Goal: Obtain resource: Obtain resource

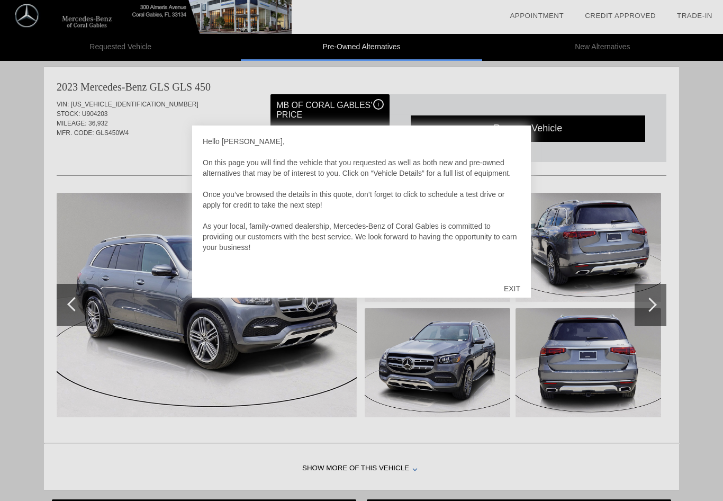
scroll to position [867, 0]
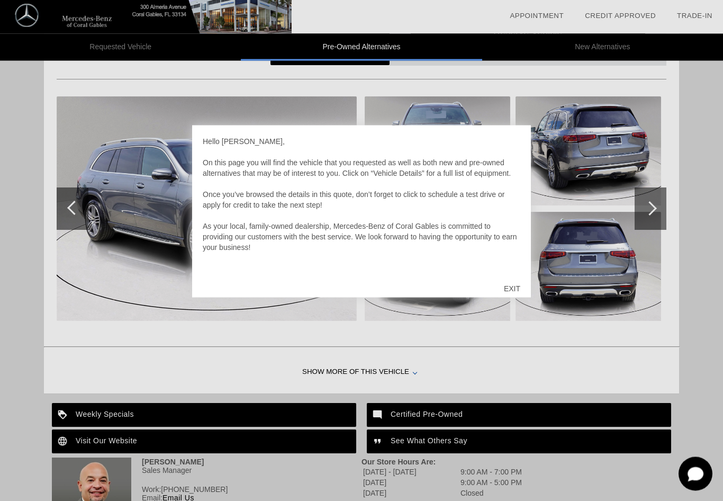
click at [525, 290] on div "EXIT" at bounding box center [512, 289] width 38 height 32
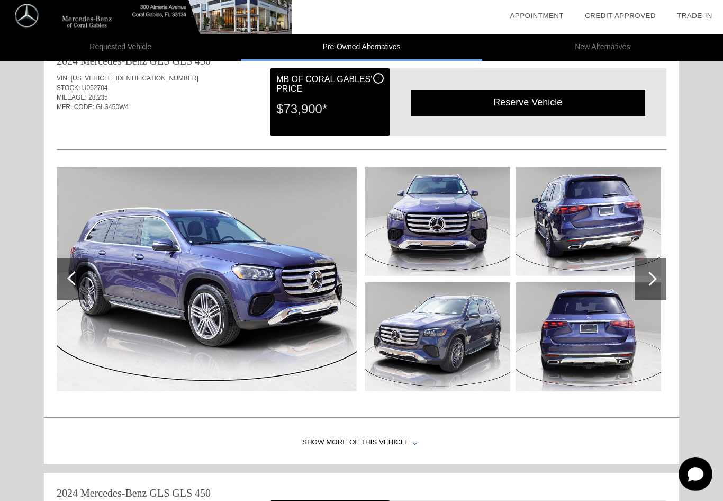
scroll to position [0, 0]
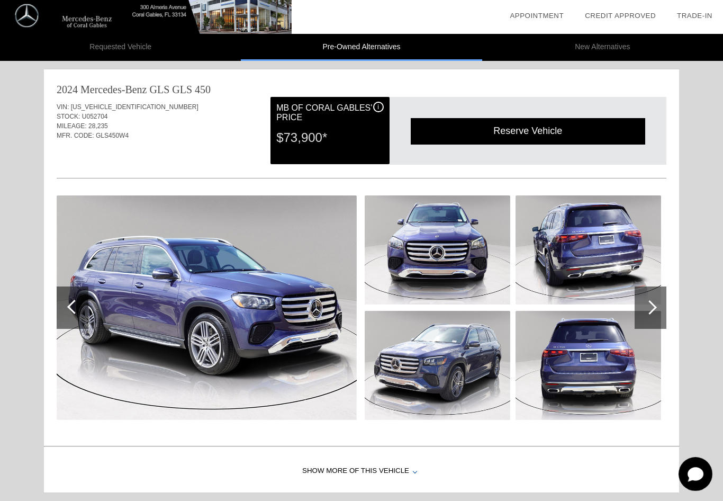
click at [657, 307] on div at bounding box center [651, 307] width 32 height 42
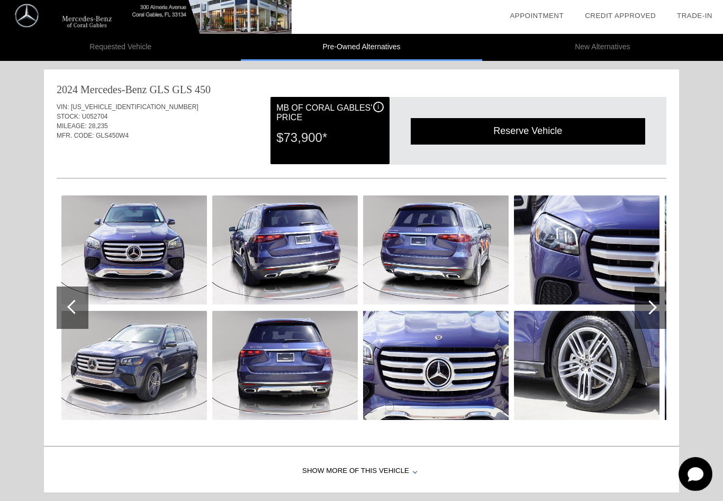
click at [649, 308] on div at bounding box center [650, 307] width 14 height 14
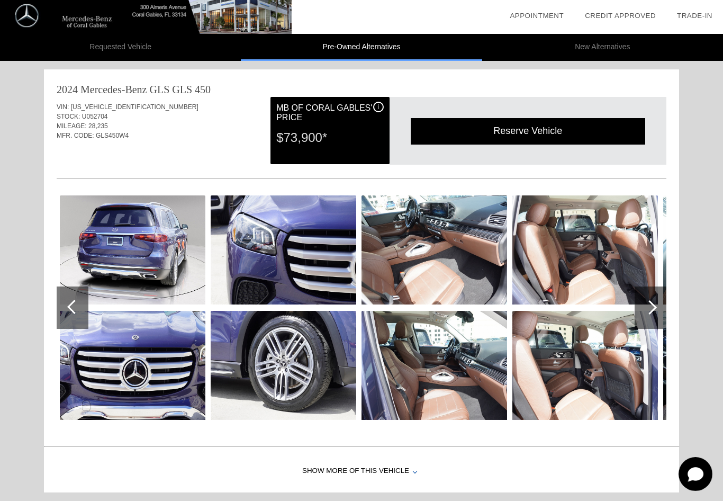
click at [652, 308] on div at bounding box center [650, 307] width 14 height 14
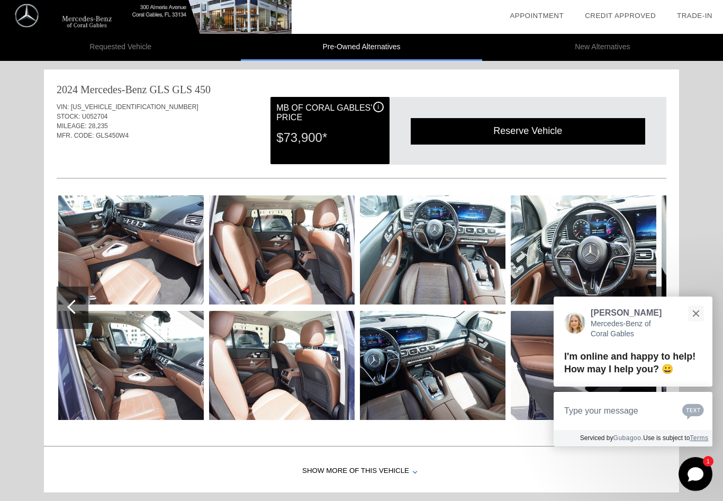
click at [702, 313] on button "Close" at bounding box center [696, 313] width 23 height 23
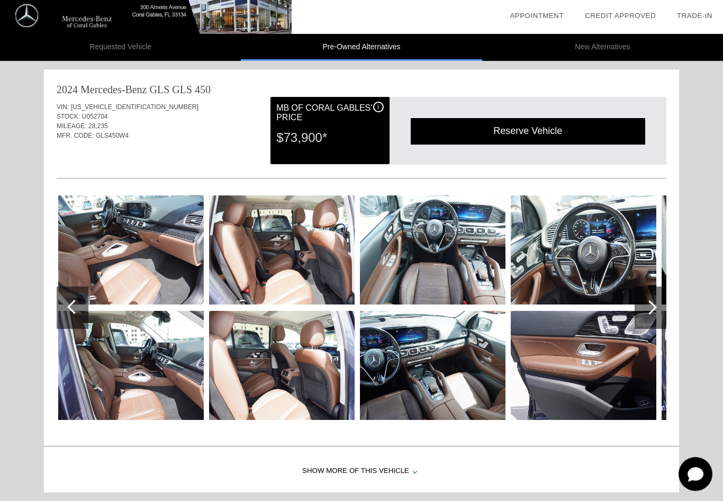
click at [652, 308] on div at bounding box center [650, 307] width 14 height 14
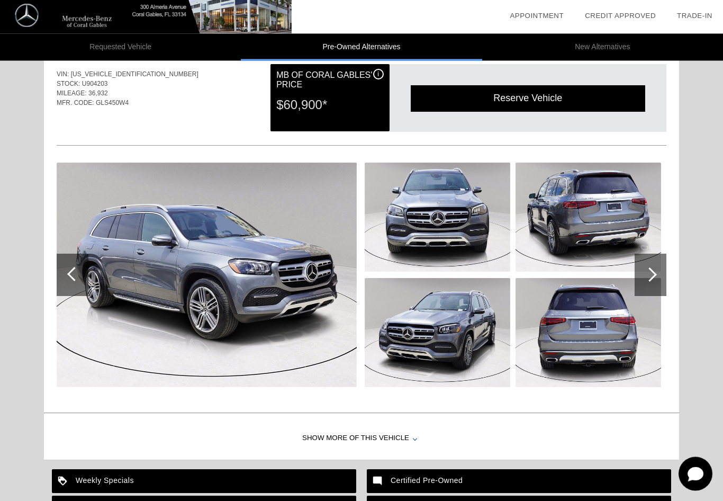
scroll to position [896, 0]
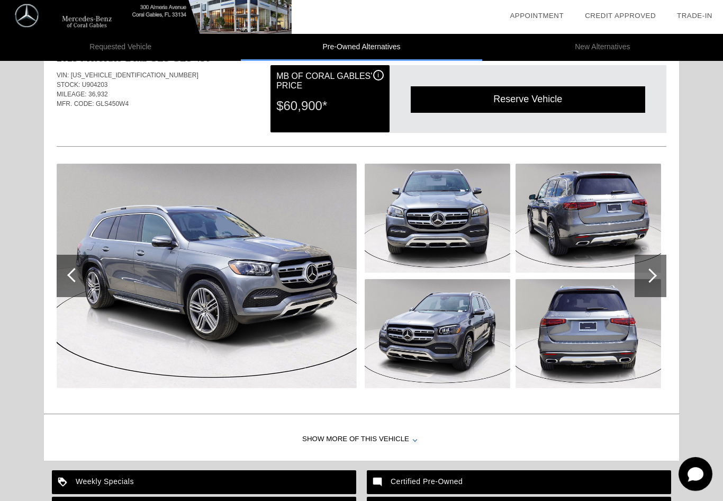
click at [654, 276] on div at bounding box center [650, 275] width 14 height 14
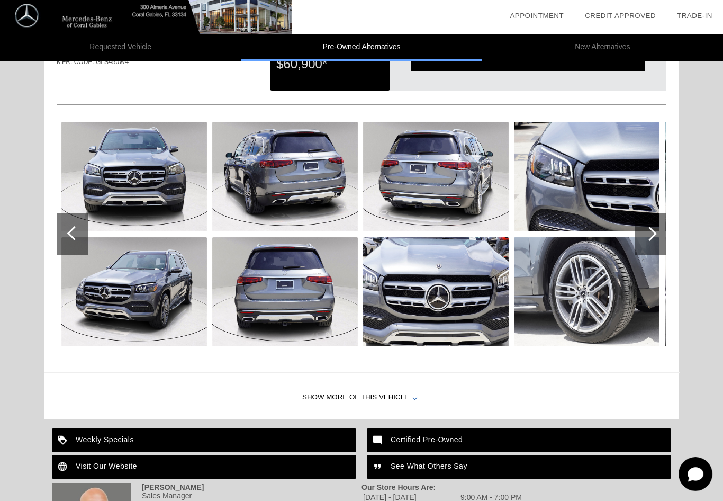
scroll to position [939, 0]
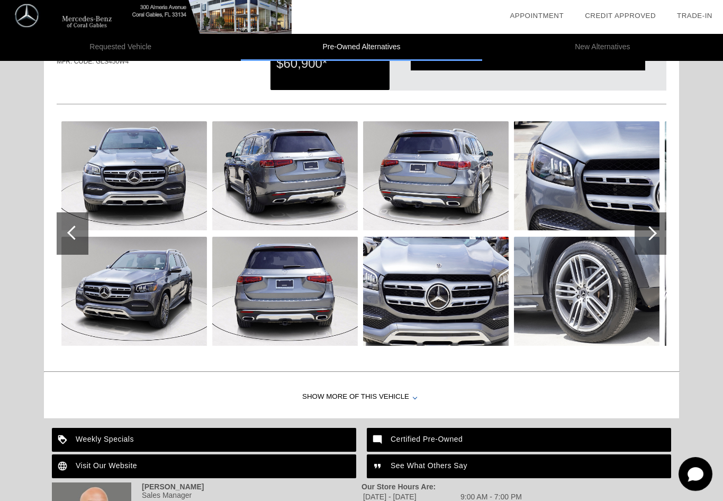
click at [654, 232] on div at bounding box center [650, 233] width 14 height 14
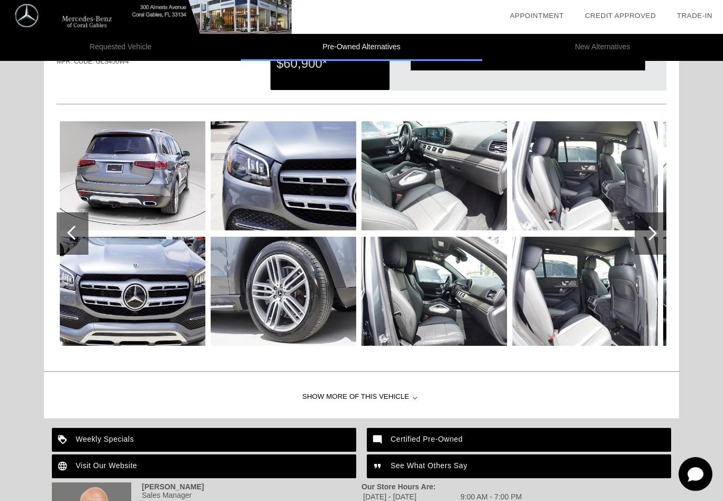
click at [651, 239] on div at bounding box center [650, 233] width 14 height 14
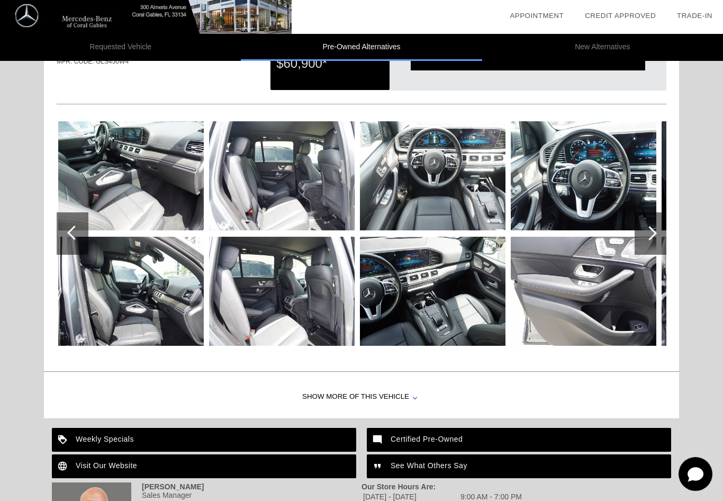
scroll to position [956, 0]
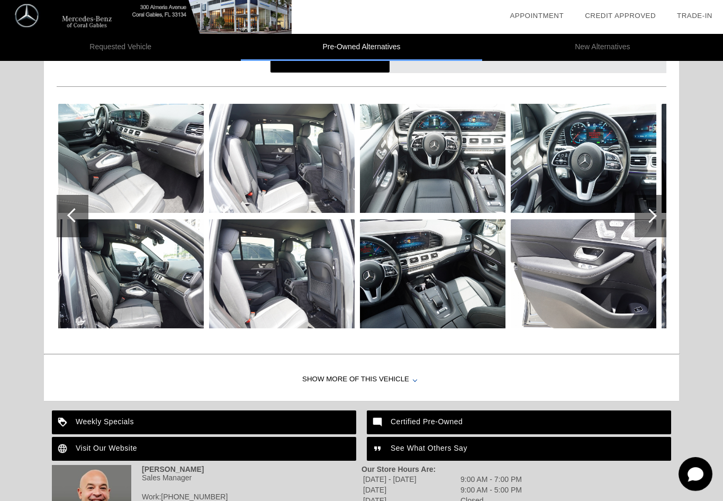
click at [653, 218] on div at bounding box center [650, 216] width 14 height 14
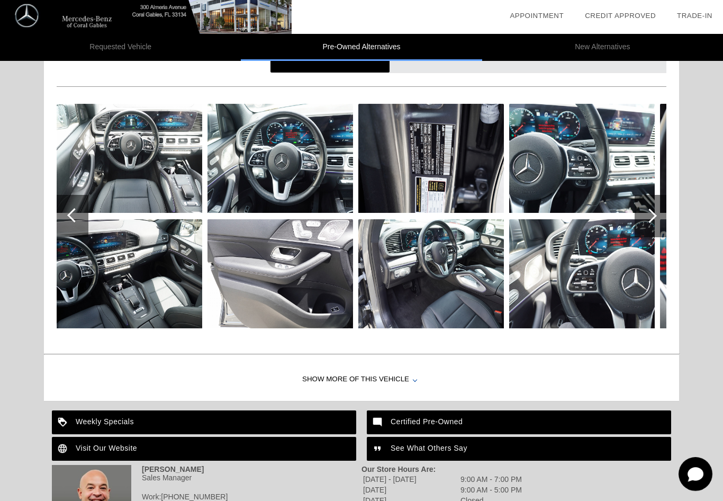
click at [651, 221] on div at bounding box center [650, 216] width 14 height 14
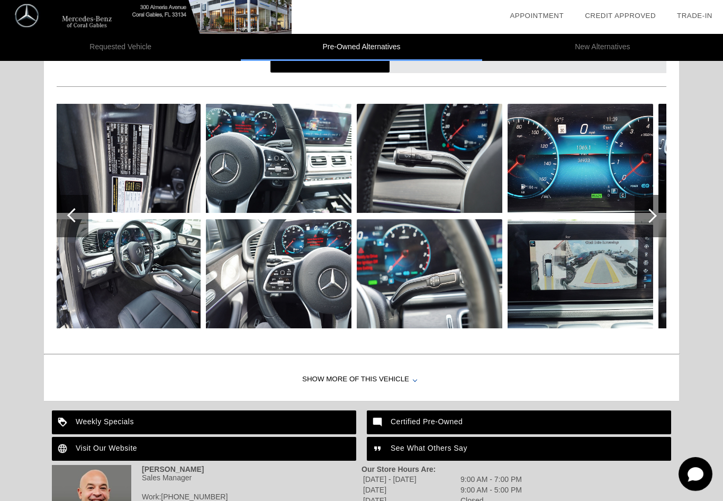
click at [652, 214] on div at bounding box center [650, 216] width 14 height 14
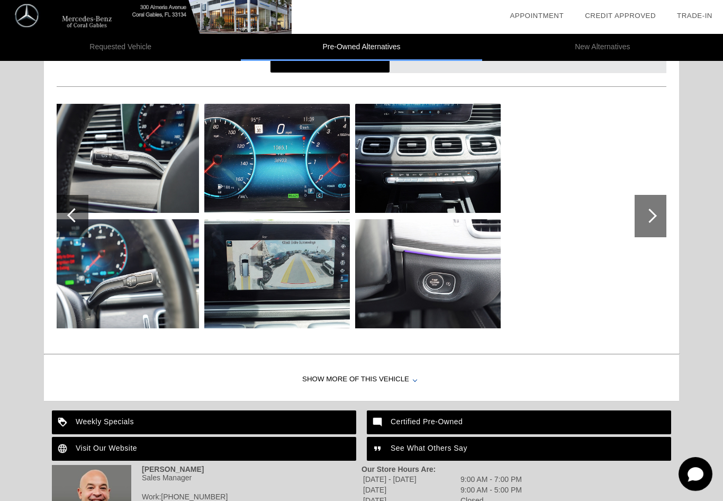
click at [650, 215] on div at bounding box center [650, 216] width 14 height 14
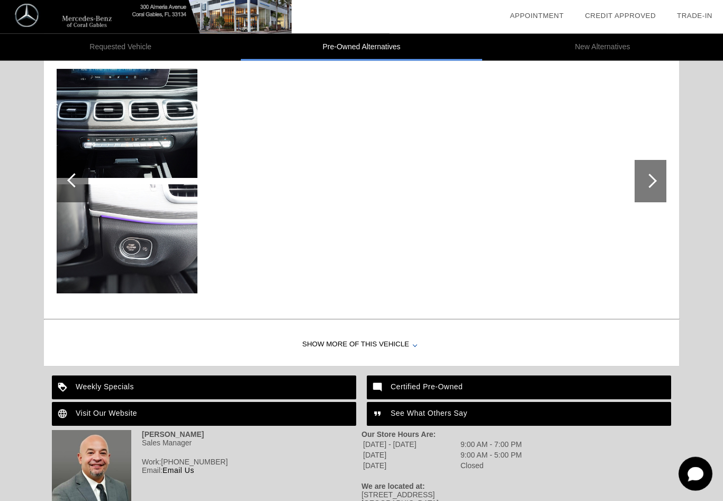
scroll to position [1029, 0]
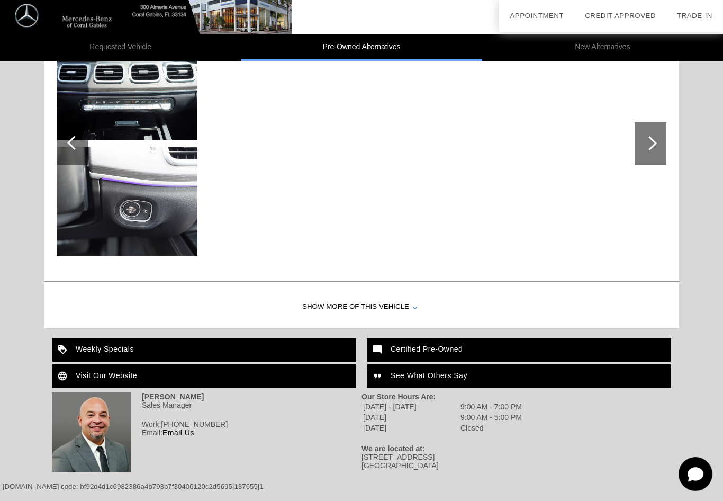
click at [379, 317] on div "Show More of this Vehicle" at bounding box center [361, 307] width 635 height 42
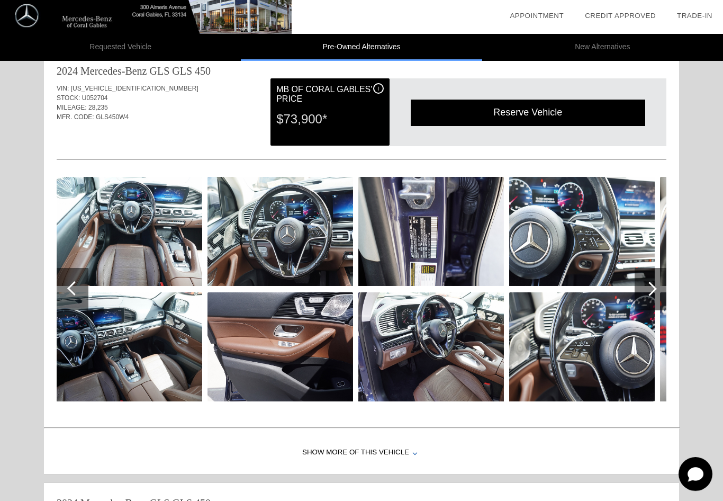
scroll to position [0, 0]
